Goal: Task Accomplishment & Management: Manage account settings

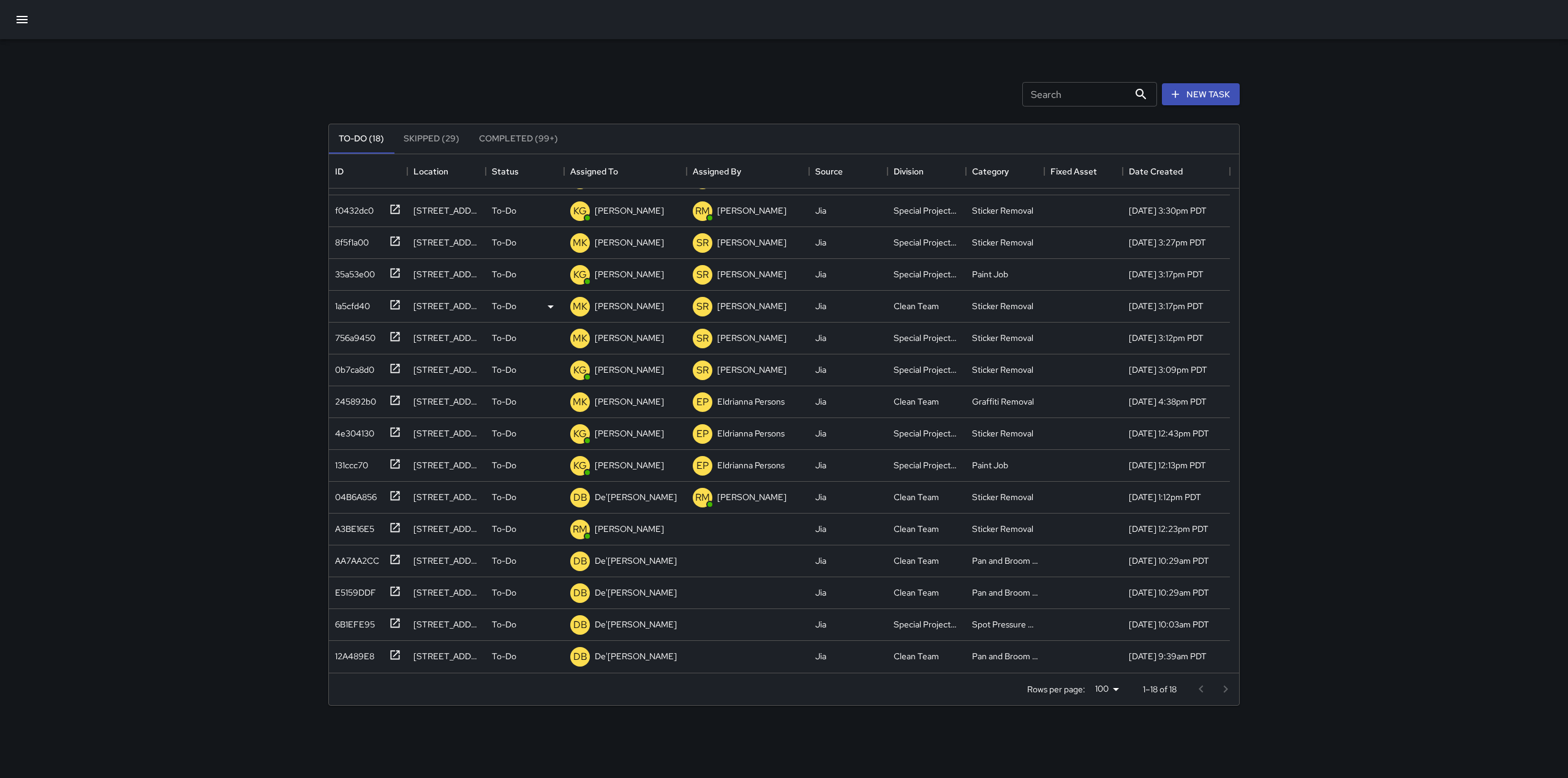
scroll to position [88, 0]
click at [549, 499] on icon at bounding box center [550, 499] width 6 height 3
click at [632, 501] on div at bounding box center [784, 389] width 1568 height 778
click at [632, 501] on p "De'[PERSON_NAME]" at bounding box center [636, 498] width 82 height 13
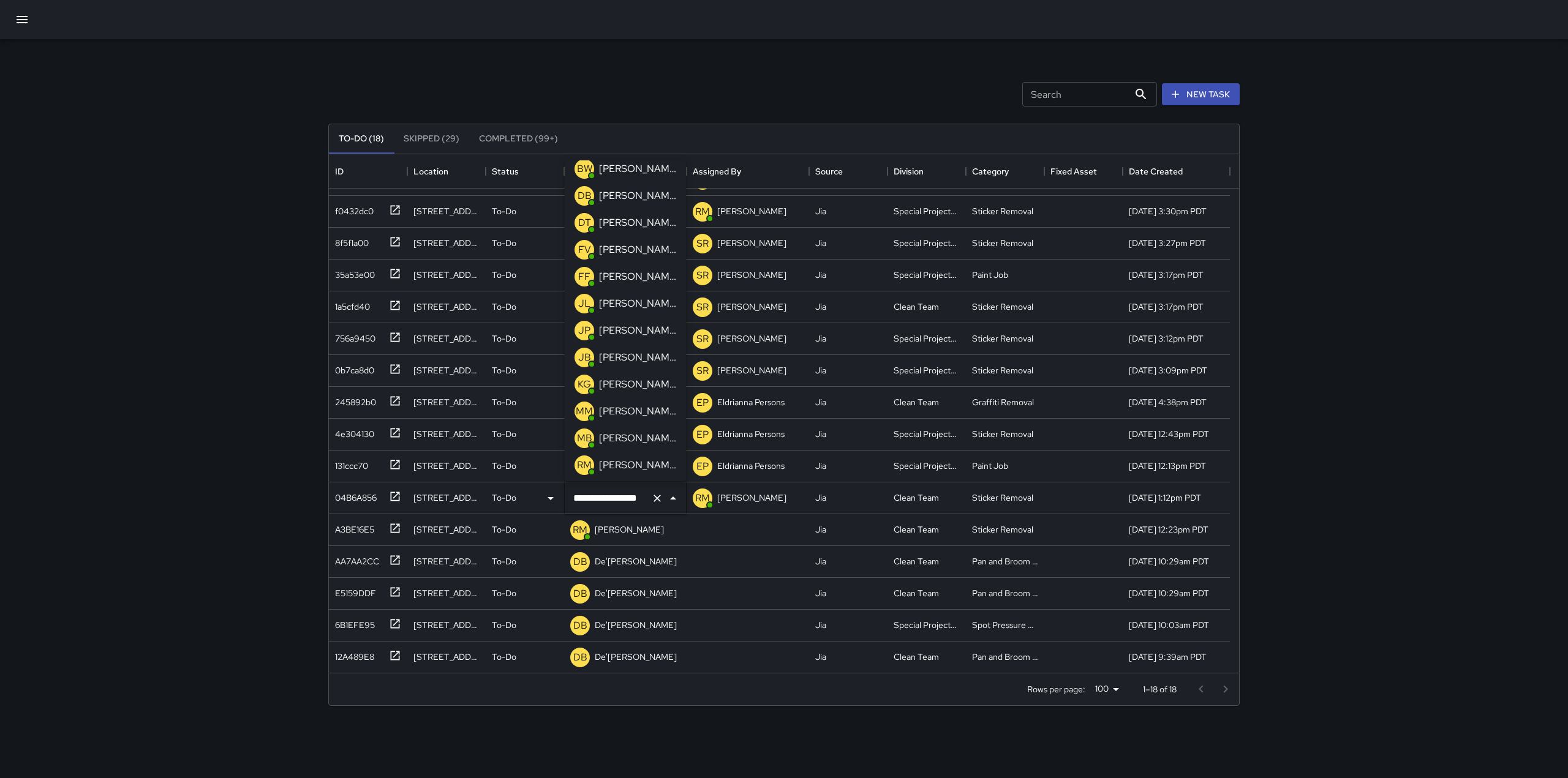
scroll to position [90, 0]
click at [629, 326] on p "[PERSON_NAME]" at bounding box center [638, 331] width 77 height 14
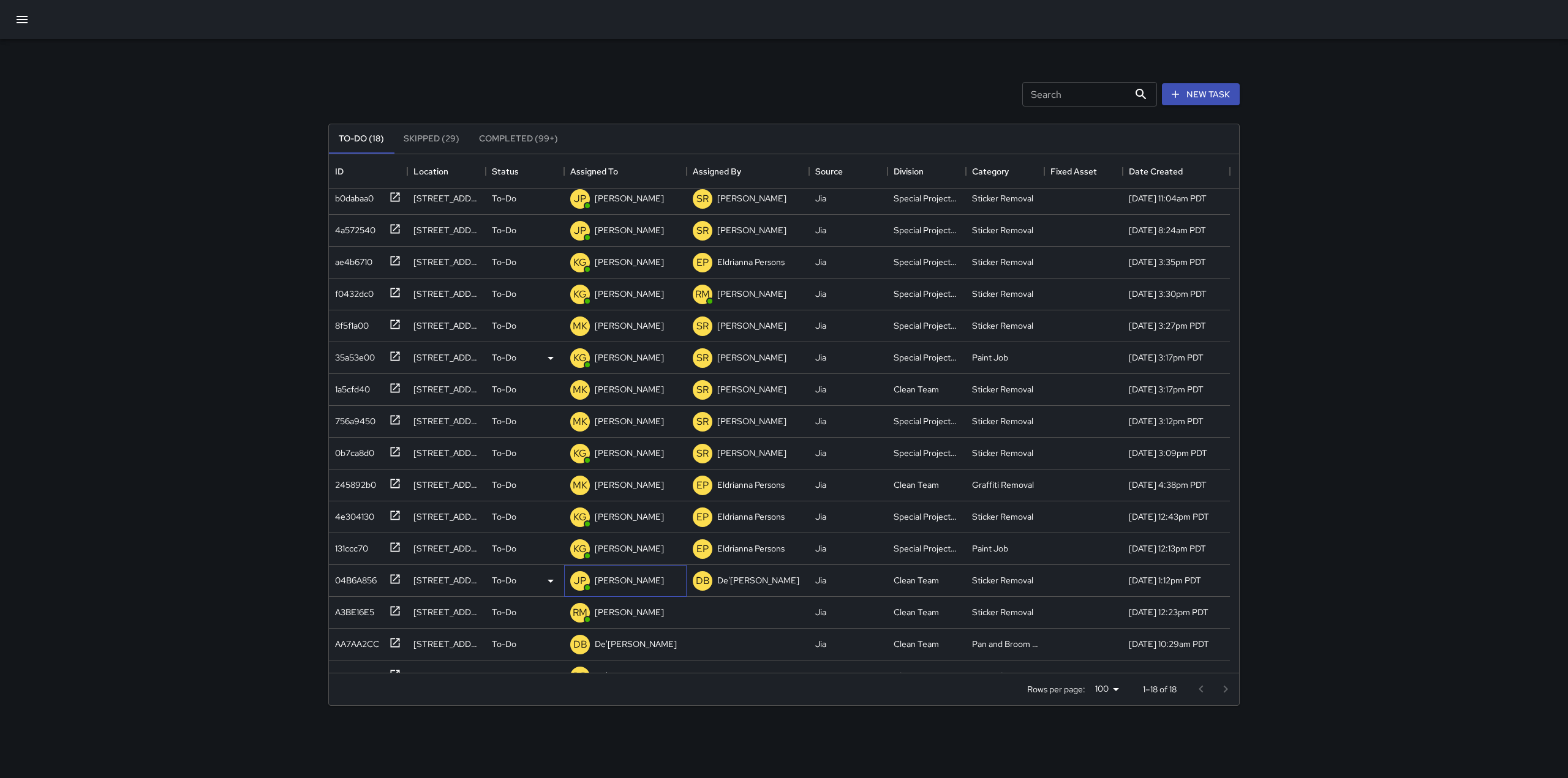
scroll to position [0, 0]
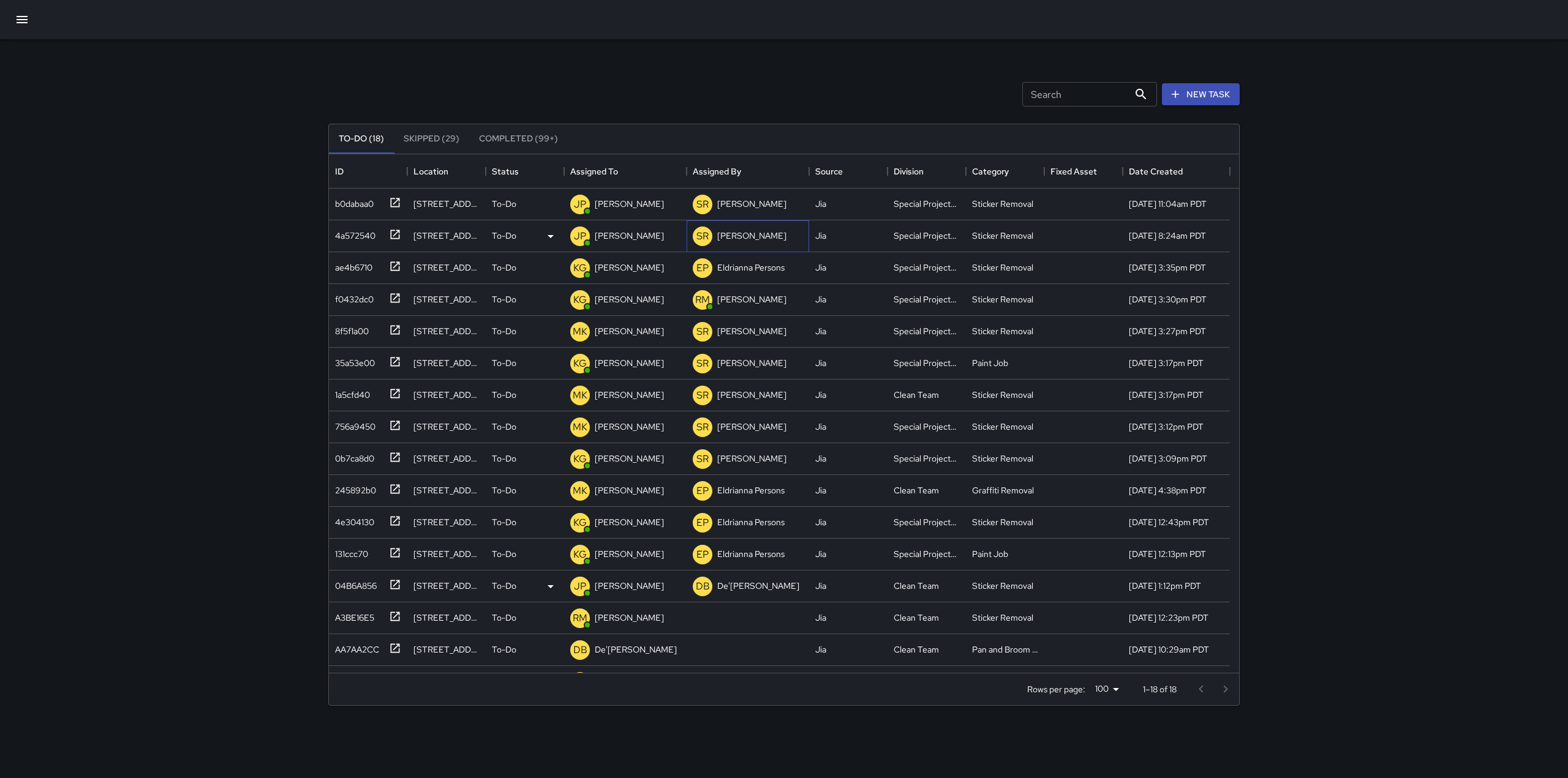
click at [747, 236] on p "[PERSON_NAME]" at bounding box center [752, 236] width 69 height 13
click at [634, 231] on p "[PERSON_NAME]" at bounding box center [629, 236] width 69 height 13
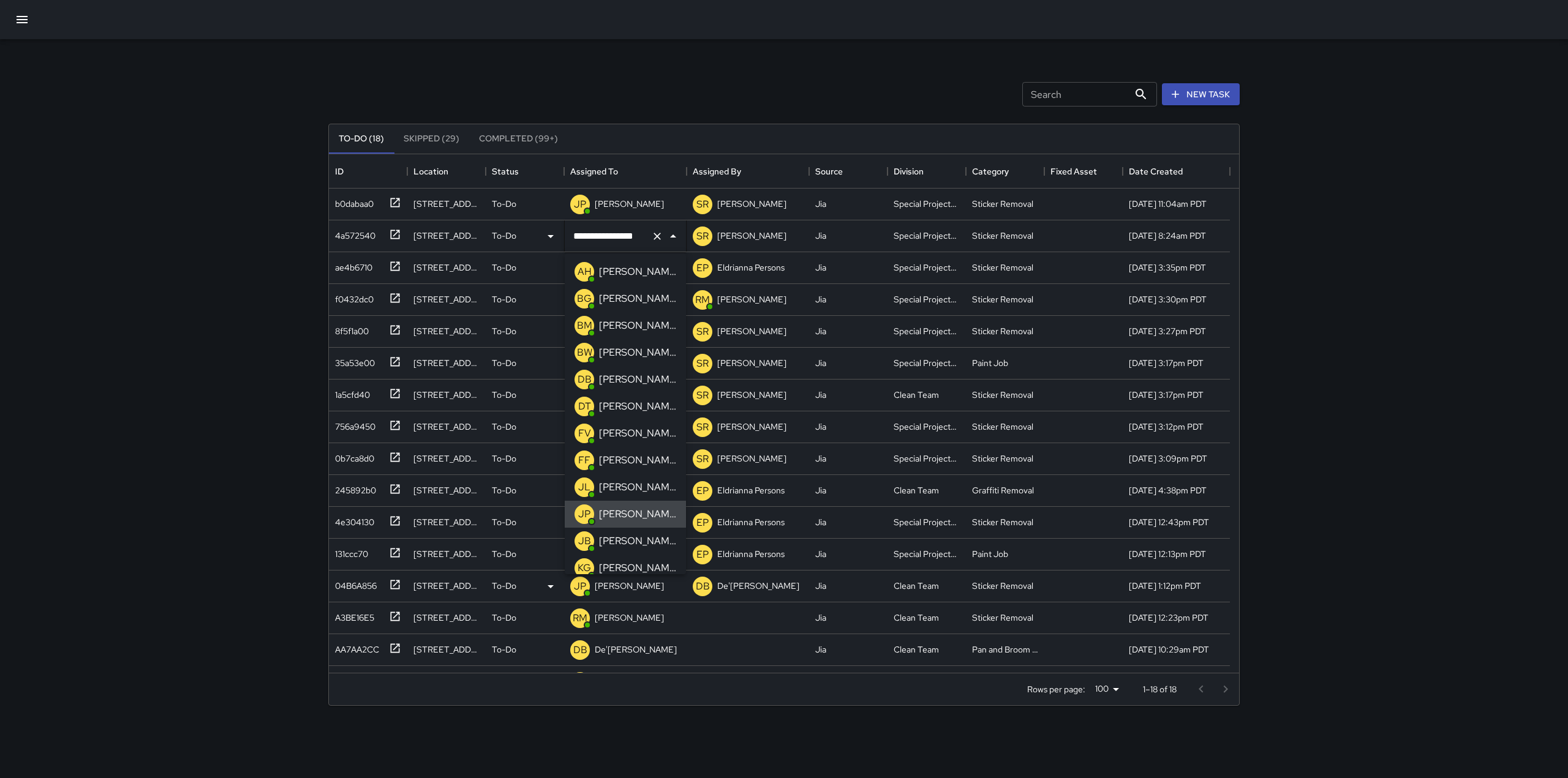
click at [623, 516] on p "[PERSON_NAME]" at bounding box center [638, 514] width 77 height 14
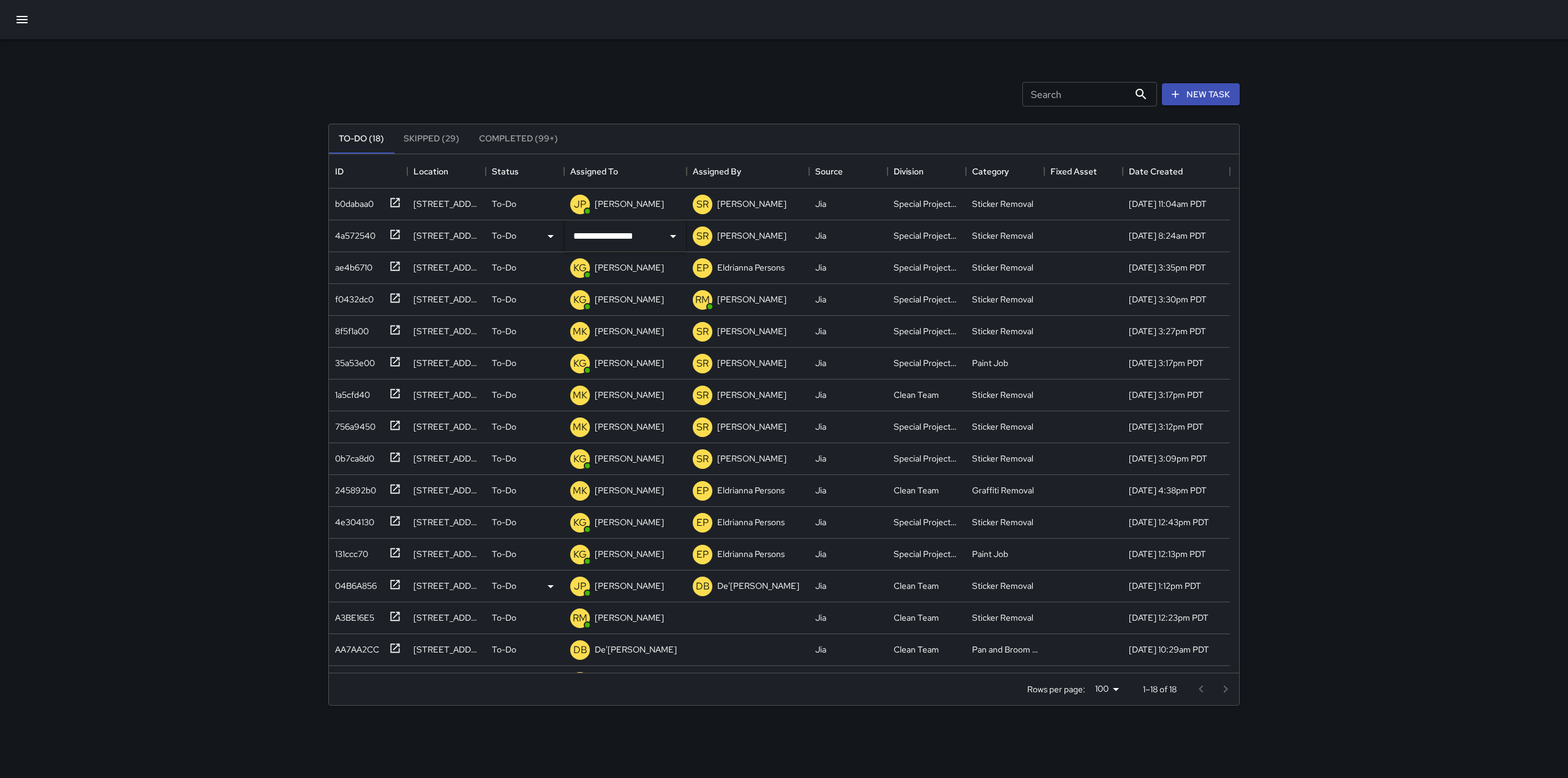
click at [659, 96] on div "Search Search New Task" at bounding box center [783, 94] width 916 height 64
click at [602, 174] on div "Assigned To" at bounding box center [594, 171] width 48 height 34
click at [616, 204] on p "[PERSON_NAME]" at bounding box center [629, 204] width 69 height 13
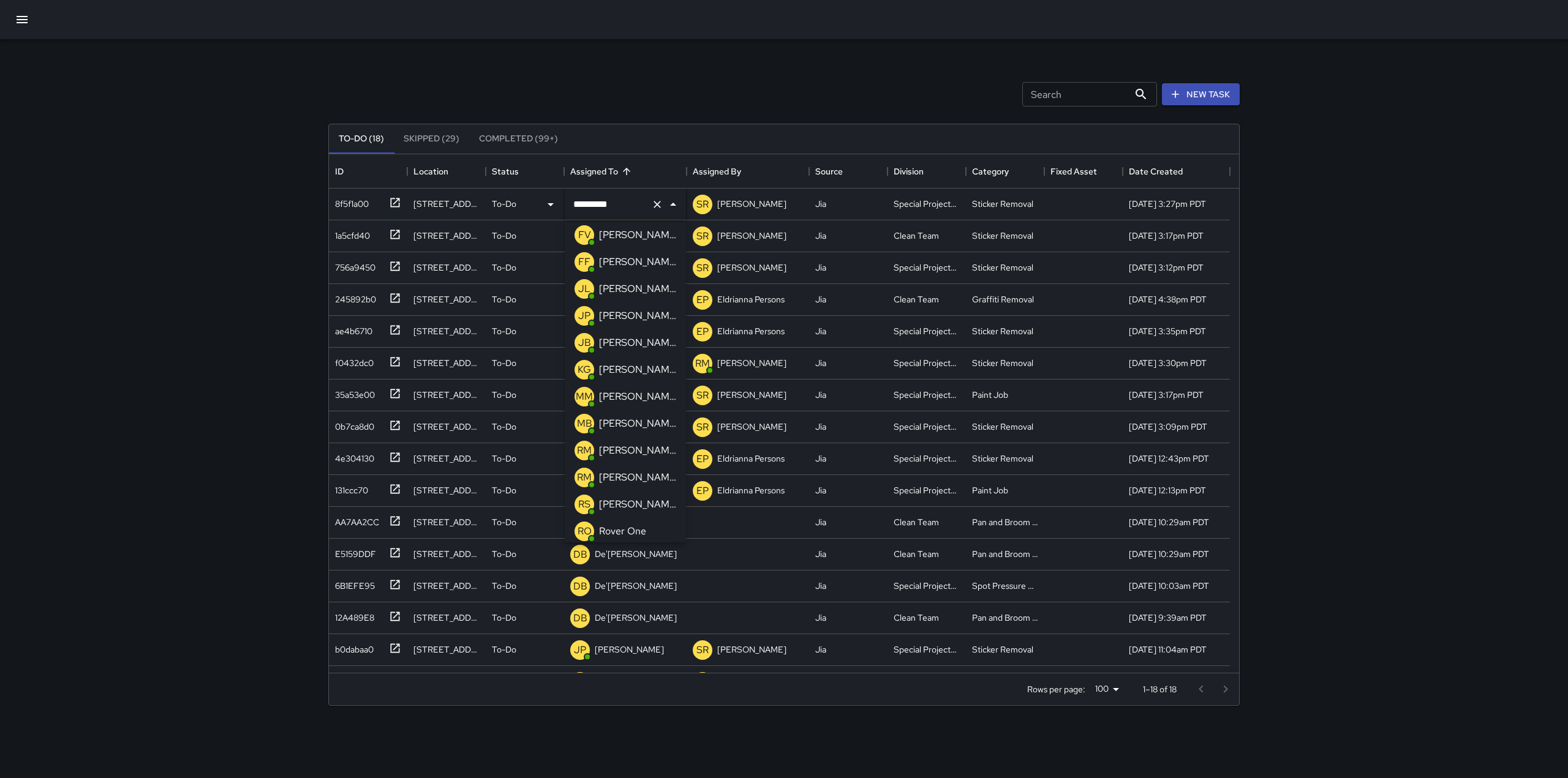
scroll to position [166, 0]
click at [629, 311] on p "[PERSON_NAME]" at bounding box center [638, 316] width 77 height 14
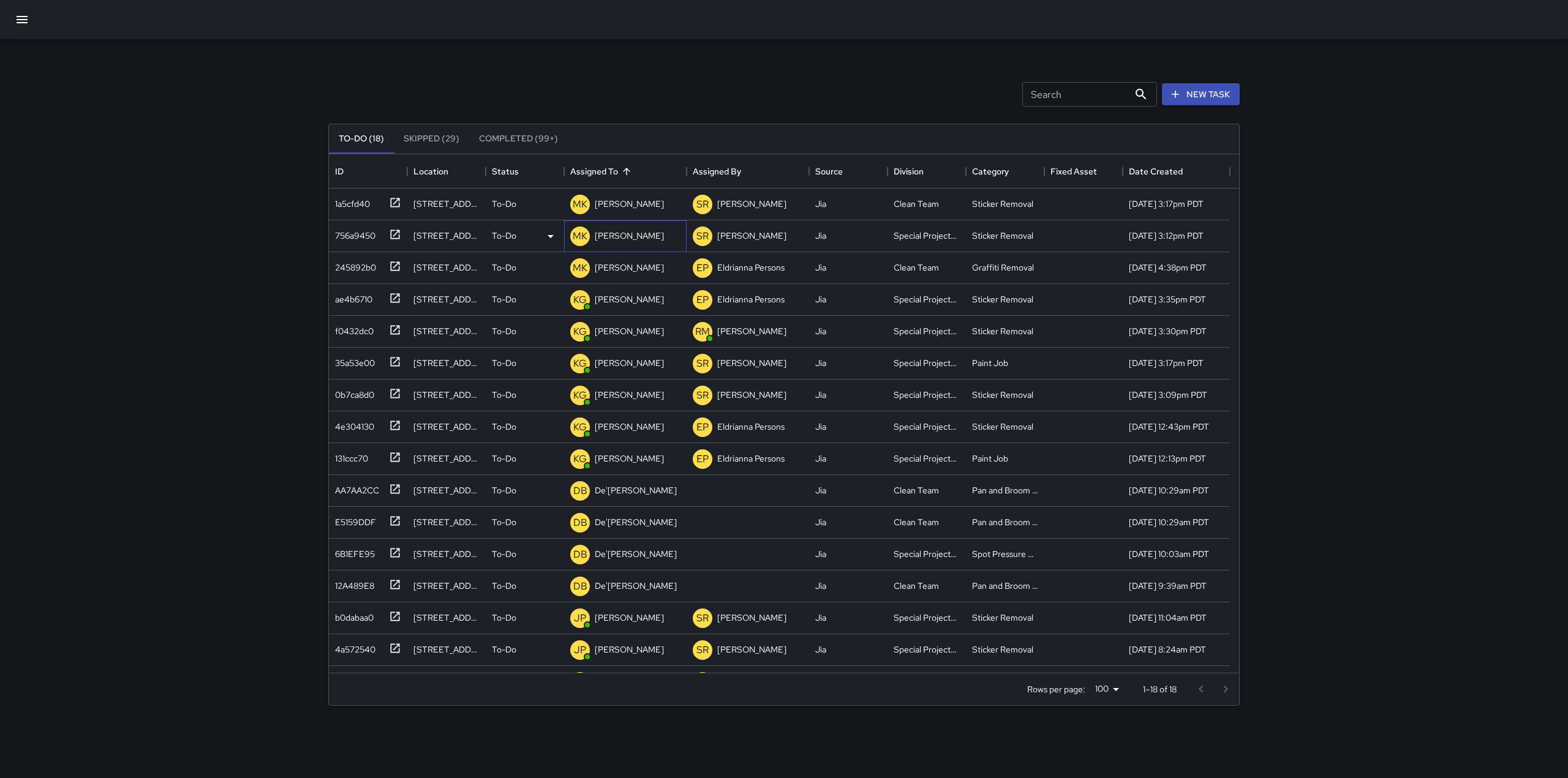
click at [628, 229] on div "[PERSON_NAME]" at bounding box center [629, 236] width 74 height 17
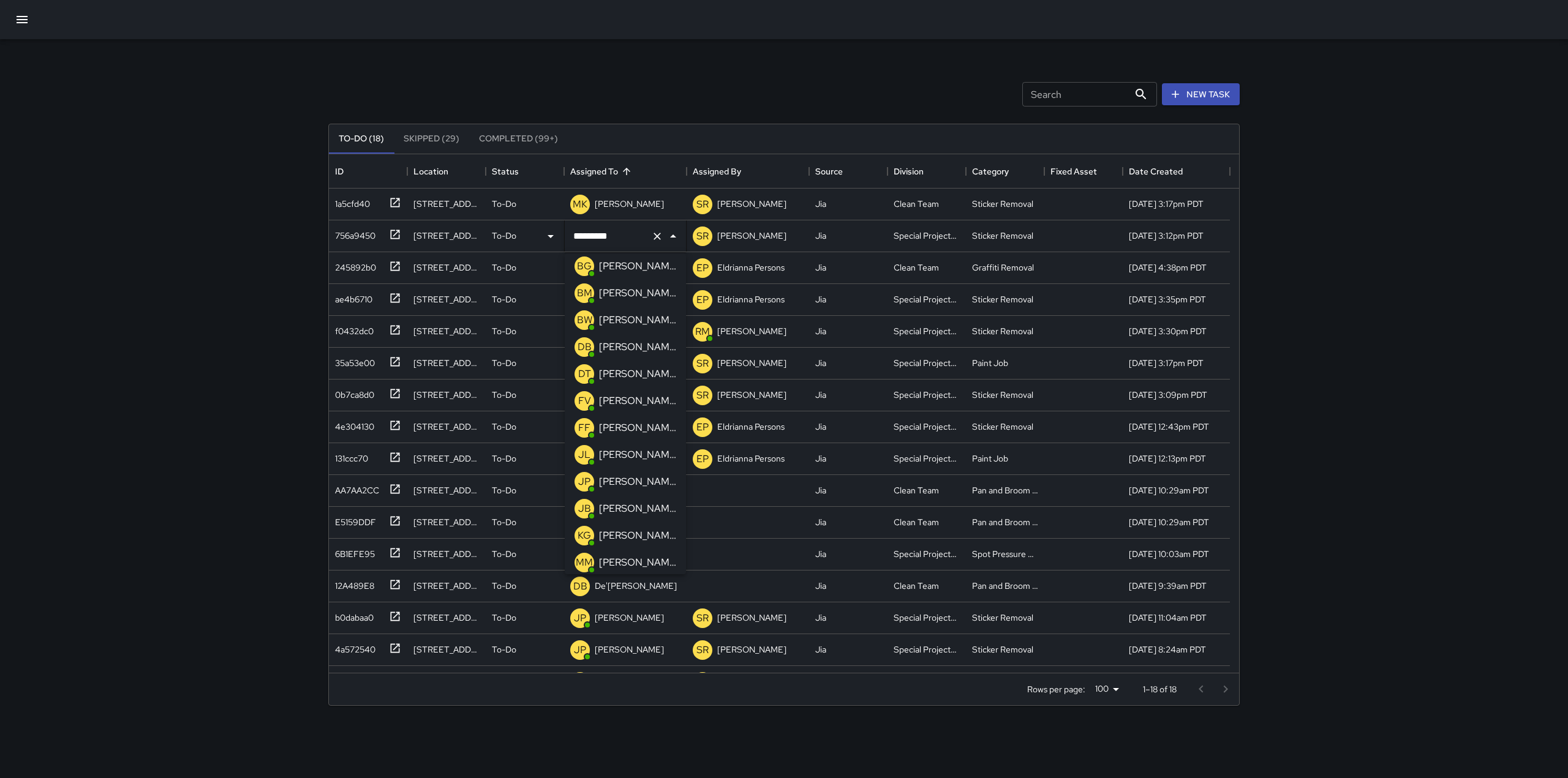
scroll to position [32, 0]
click at [629, 479] on p "[PERSON_NAME]" at bounding box center [638, 482] width 77 height 14
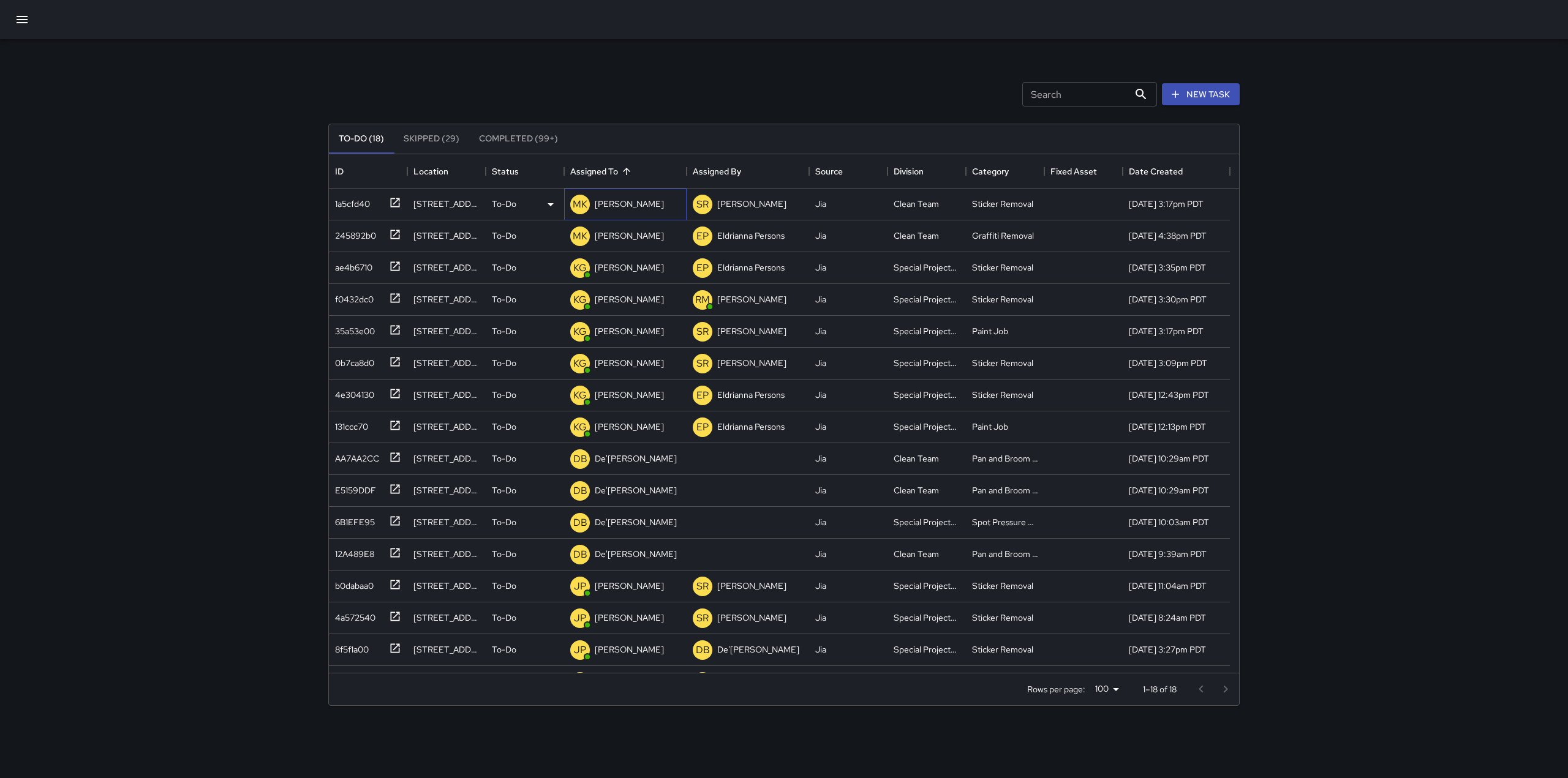
click at [620, 204] on p "[PERSON_NAME]" at bounding box center [629, 204] width 69 height 13
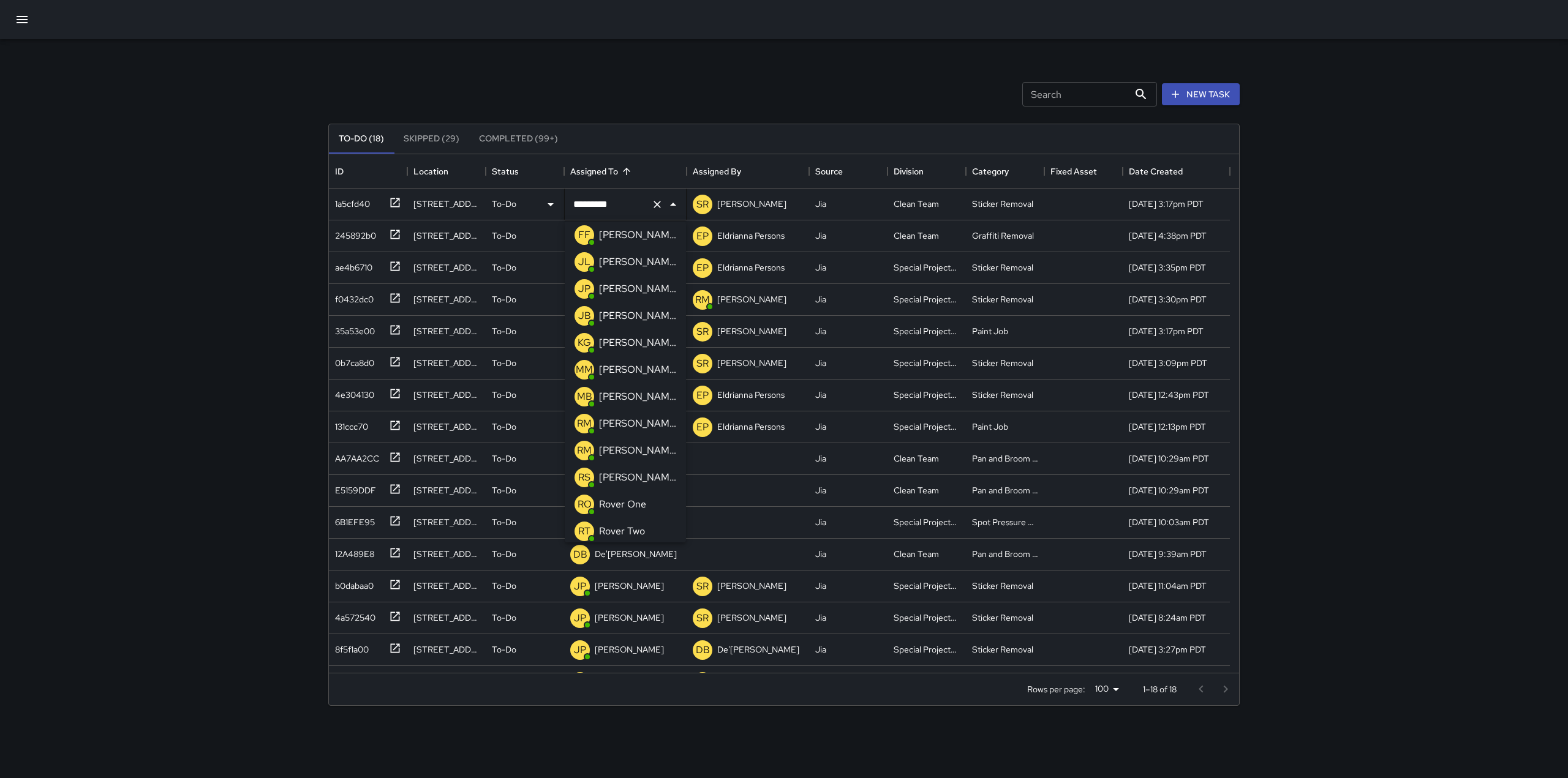
scroll to position [0, 0]
click at [632, 476] on p "[PERSON_NAME]" at bounding box center [638, 482] width 77 height 14
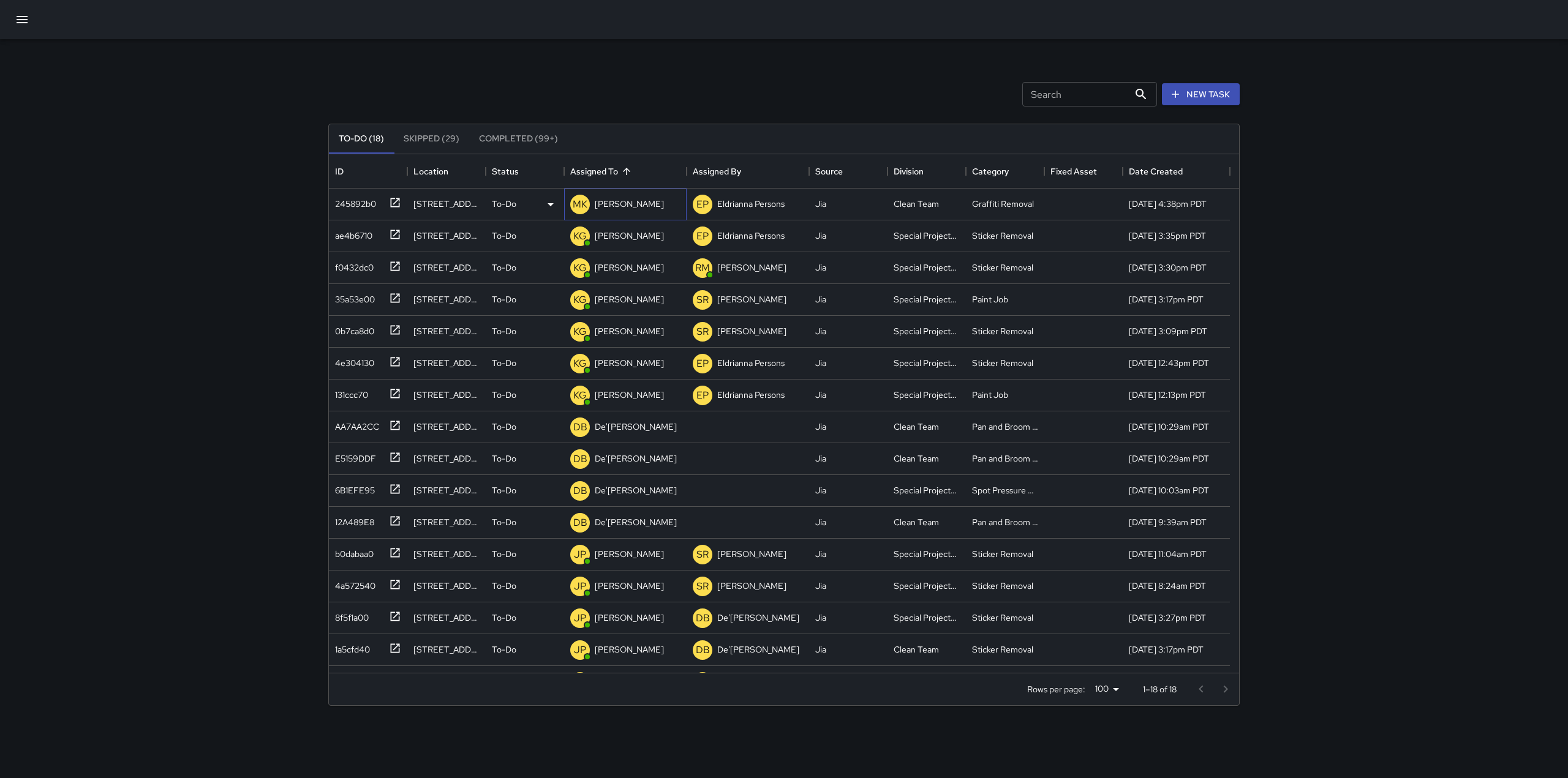
click at [622, 201] on p "[PERSON_NAME]" at bounding box center [629, 204] width 69 height 13
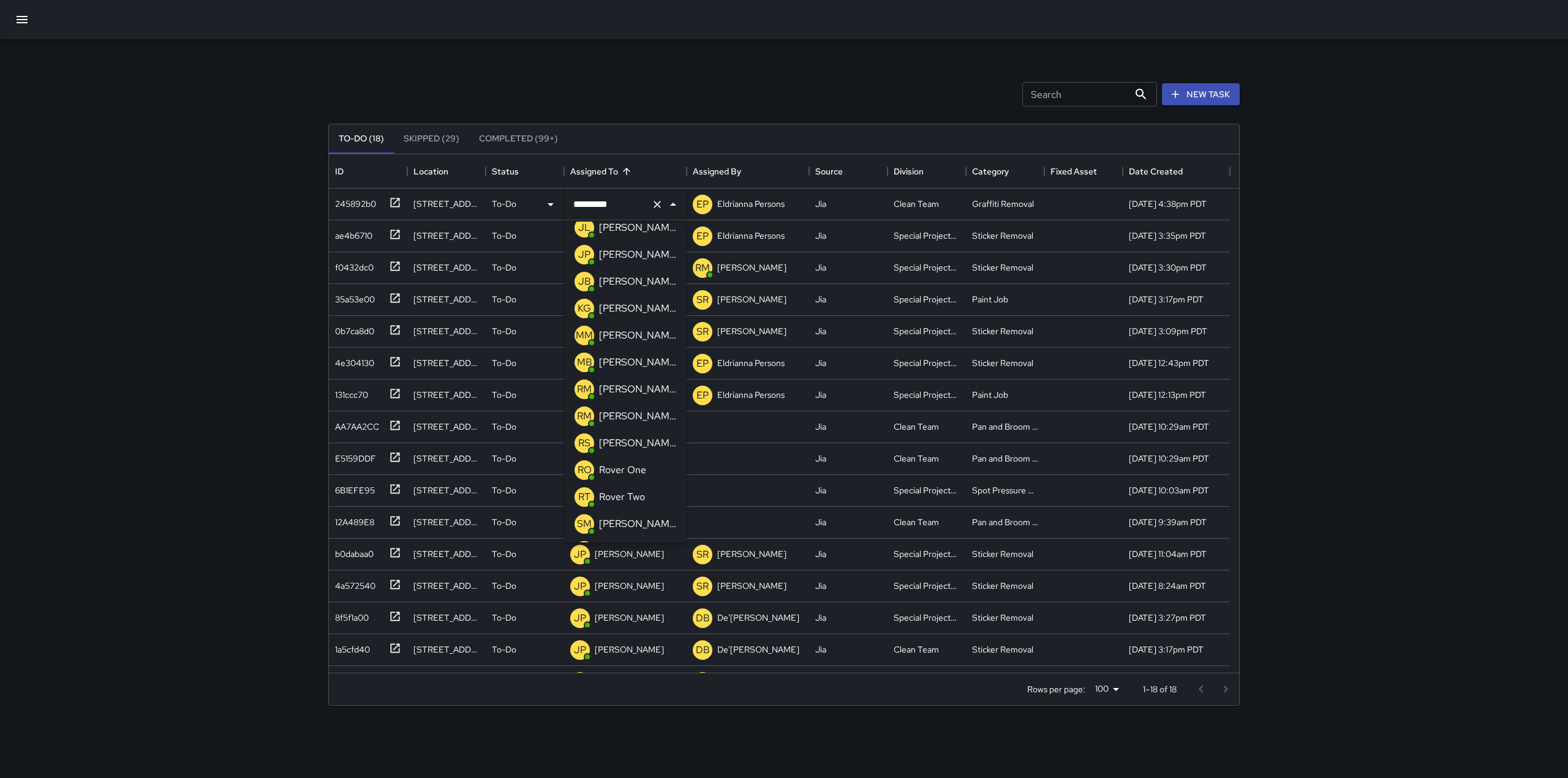
scroll to position [225, 0]
click at [635, 319] on p "[PERSON_NAME]" at bounding box center [638, 311] width 77 height 14
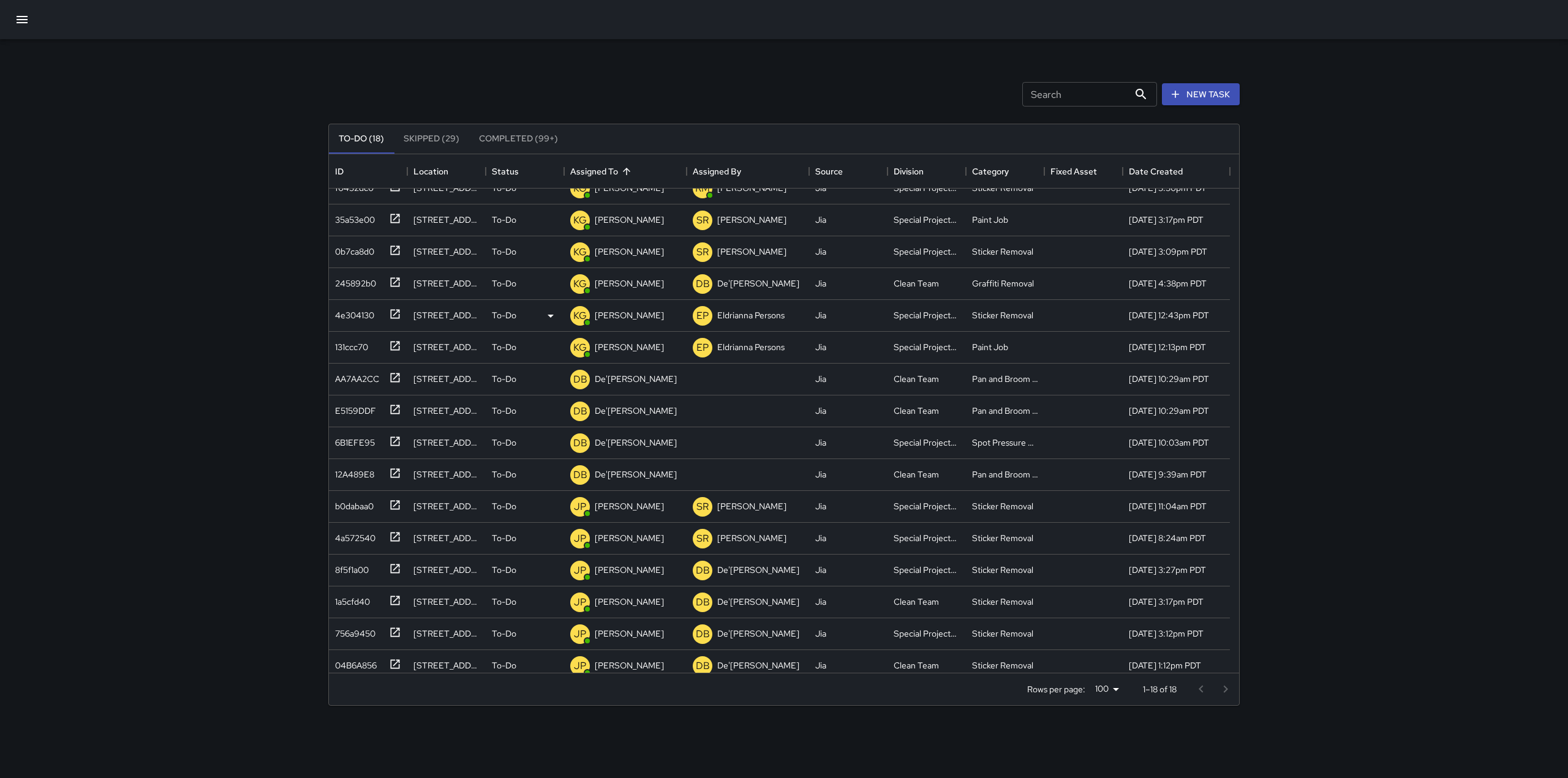
scroll to position [0, 0]
